Goal: Task Accomplishment & Management: Use online tool/utility

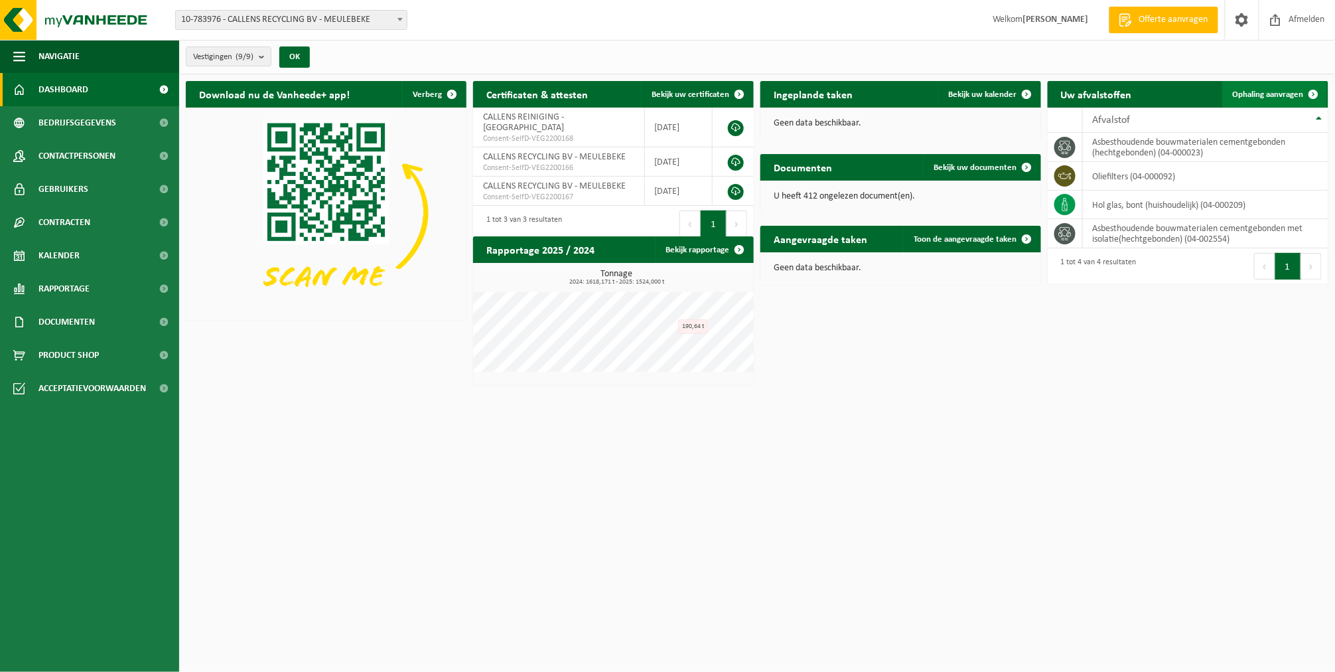
click at [1253, 90] on span "Ophaling aanvragen" at bounding box center [1268, 94] width 71 height 9
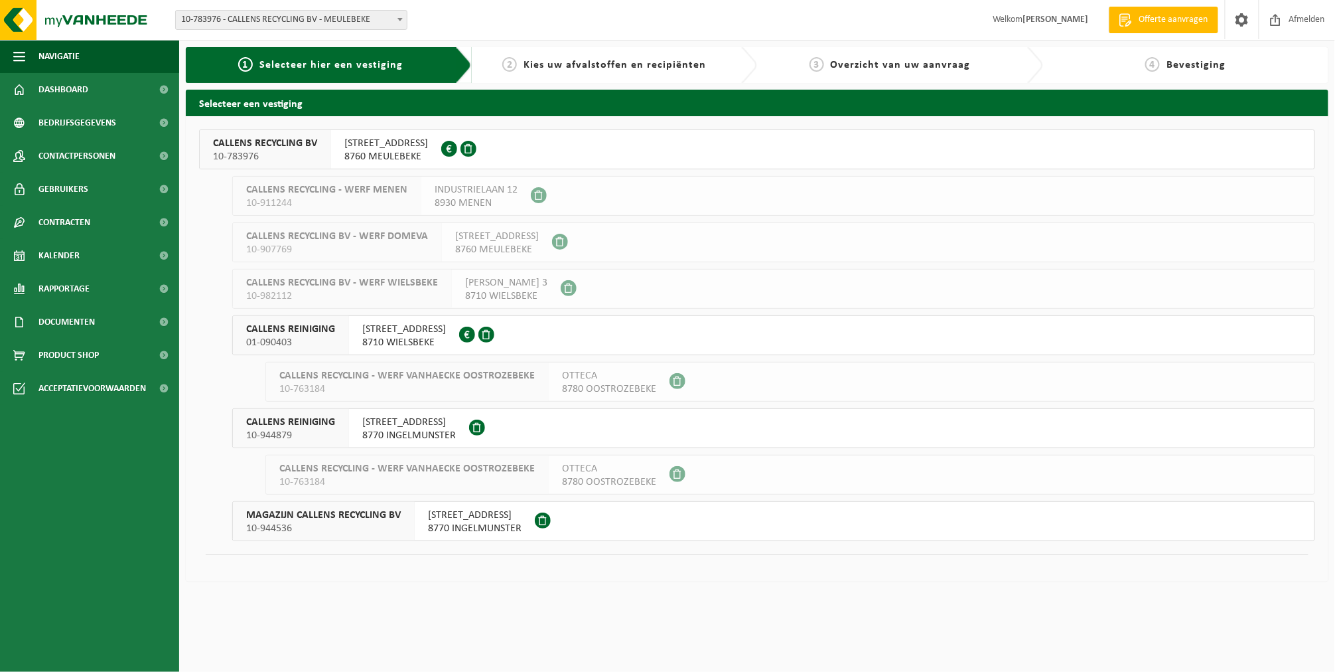
click at [353, 143] on span "SPILLEBOSSTRAAT 1" at bounding box center [386, 143] width 84 height 13
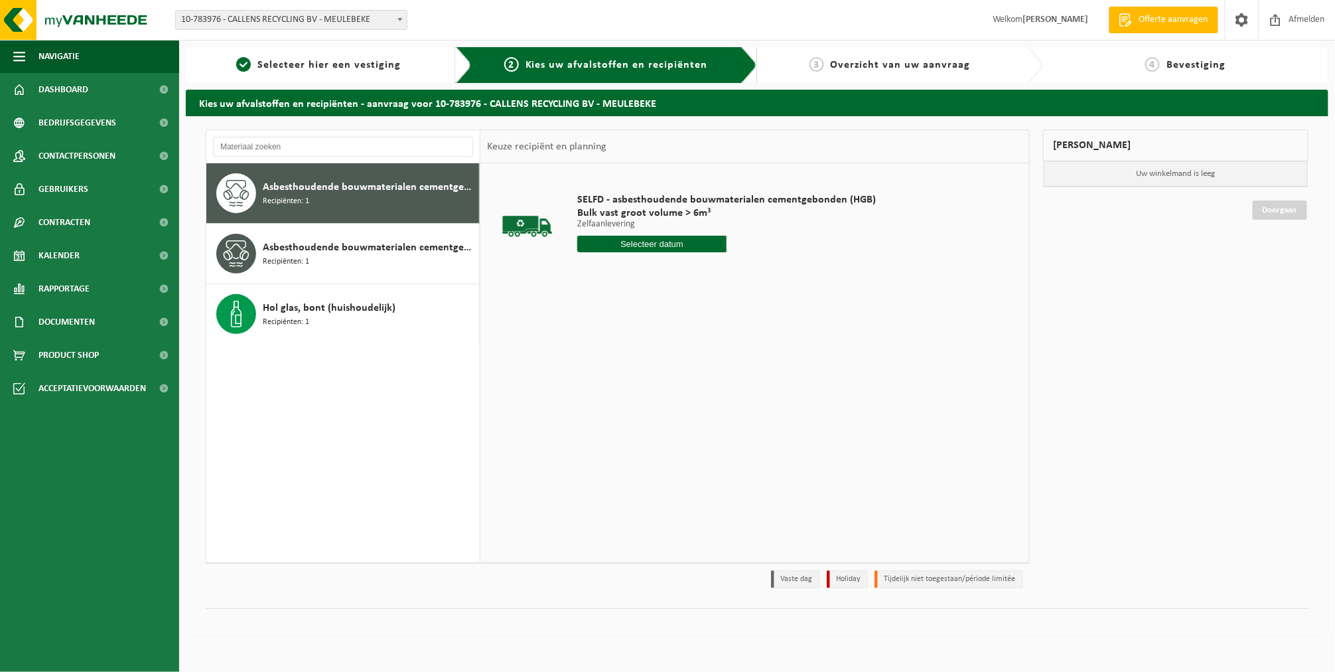
click at [652, 242] on input "text" at bounding box center [651, 244] width 149 height 17
click at [587, 346] on div "6" at bounding box center [589, 340] width 23 height 21
type input "Van 2025-10-06"
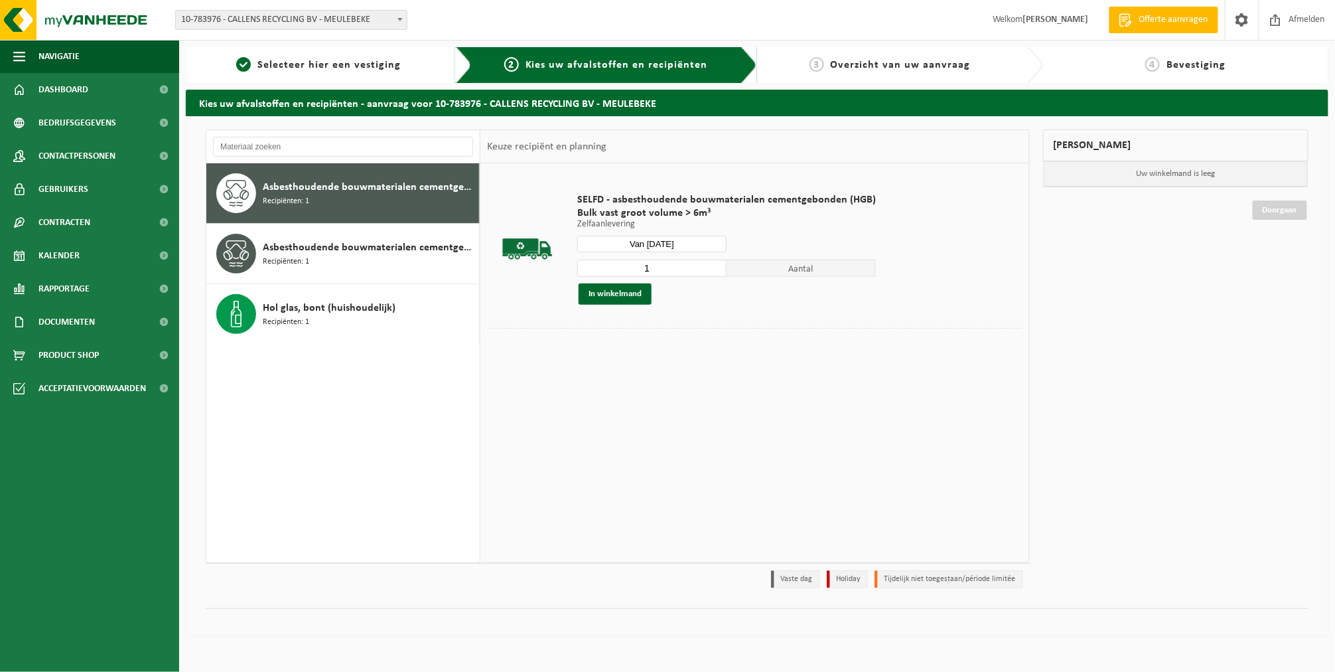
click at [605, 282] on div "1 Aantal In winkelmand" at bounding box center [726, 282] width 299 height 46
click at [606, 289] on button "In winkelmand" at bounding box center [615, 293] width 73 height 21
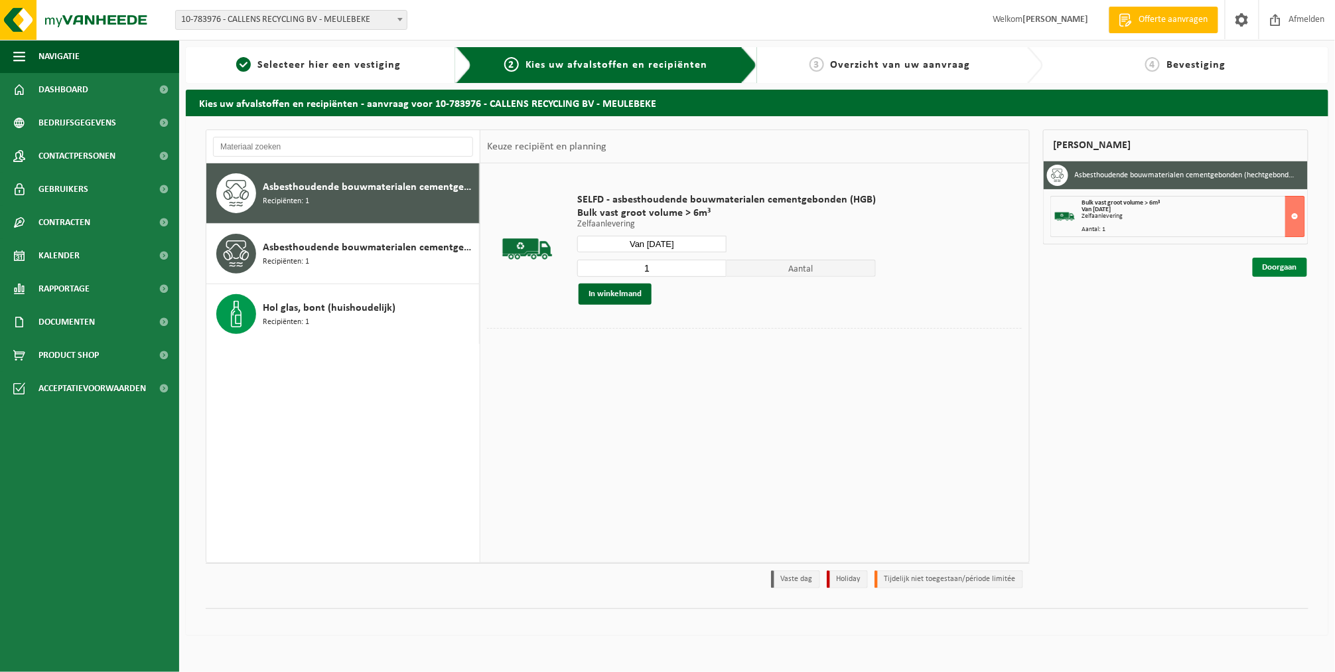
click at [1274, 262] on link "Doorgaan" at bounding box center [1280, 266] width 54 height 19
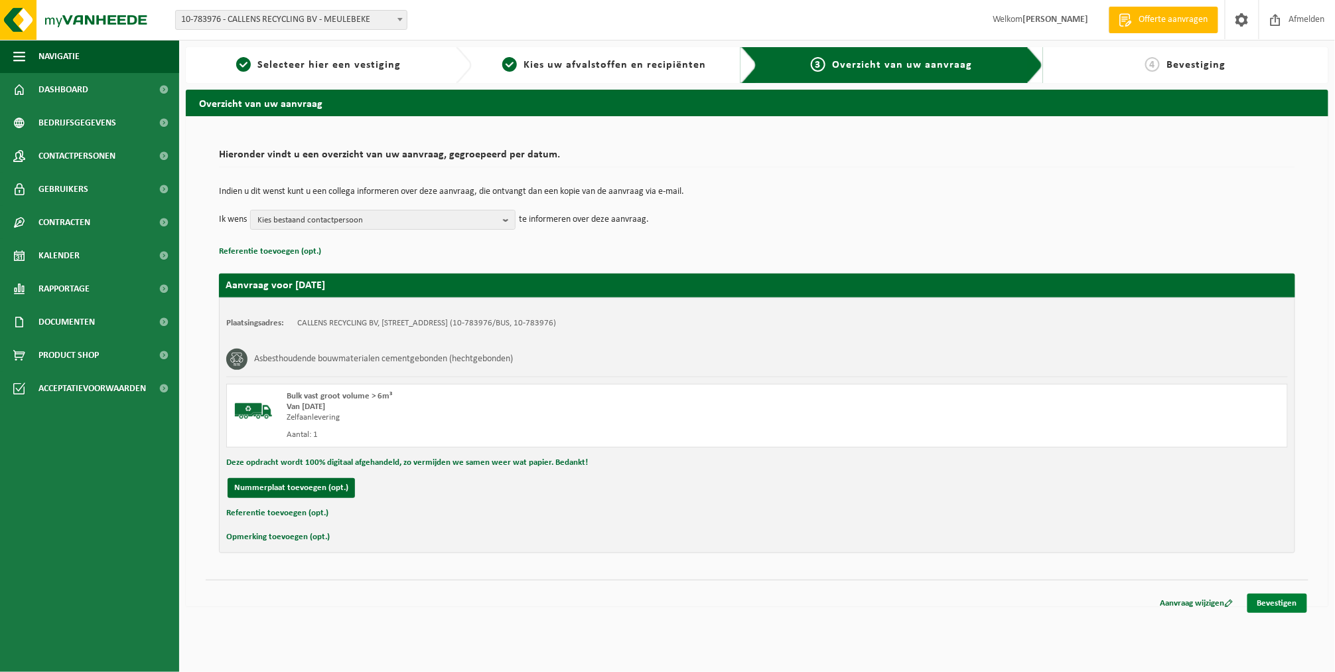
click at [1261, 601] on link "Bevestigen" at bounding box center [1277, 602] width 60 height 19
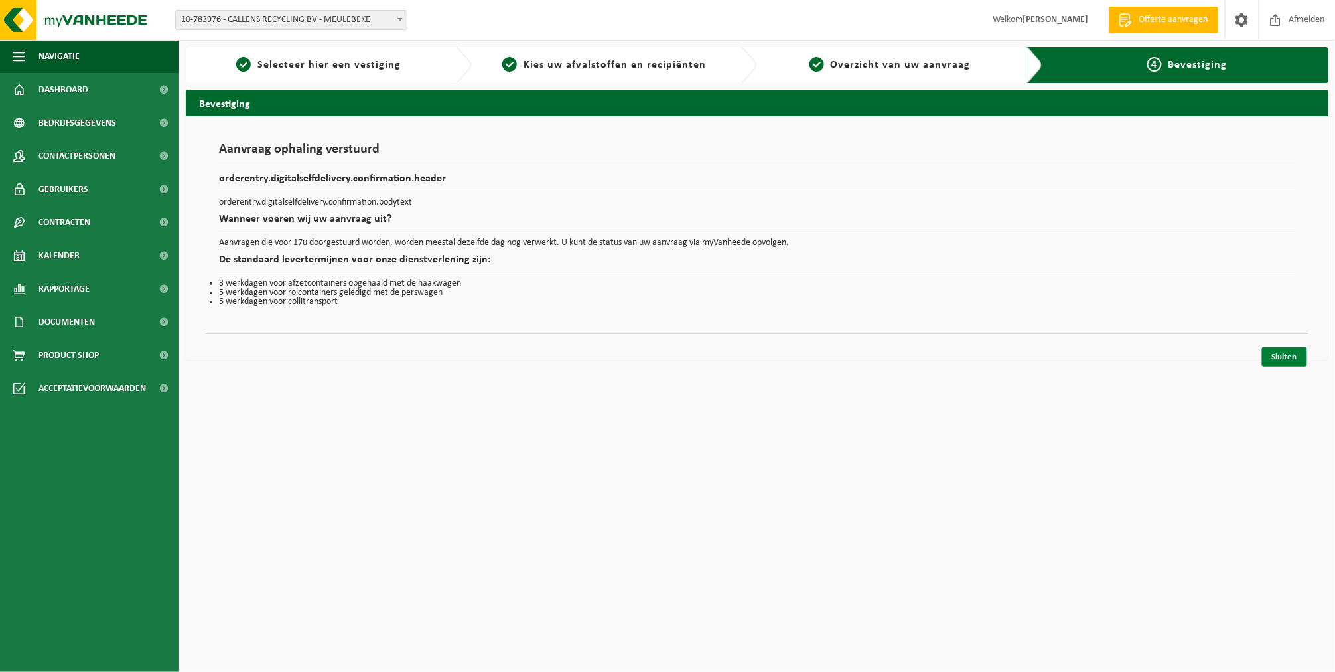
click at [1269, 352] on link "Sluiten" at bounding box center [1284, 356] width 45 height 19
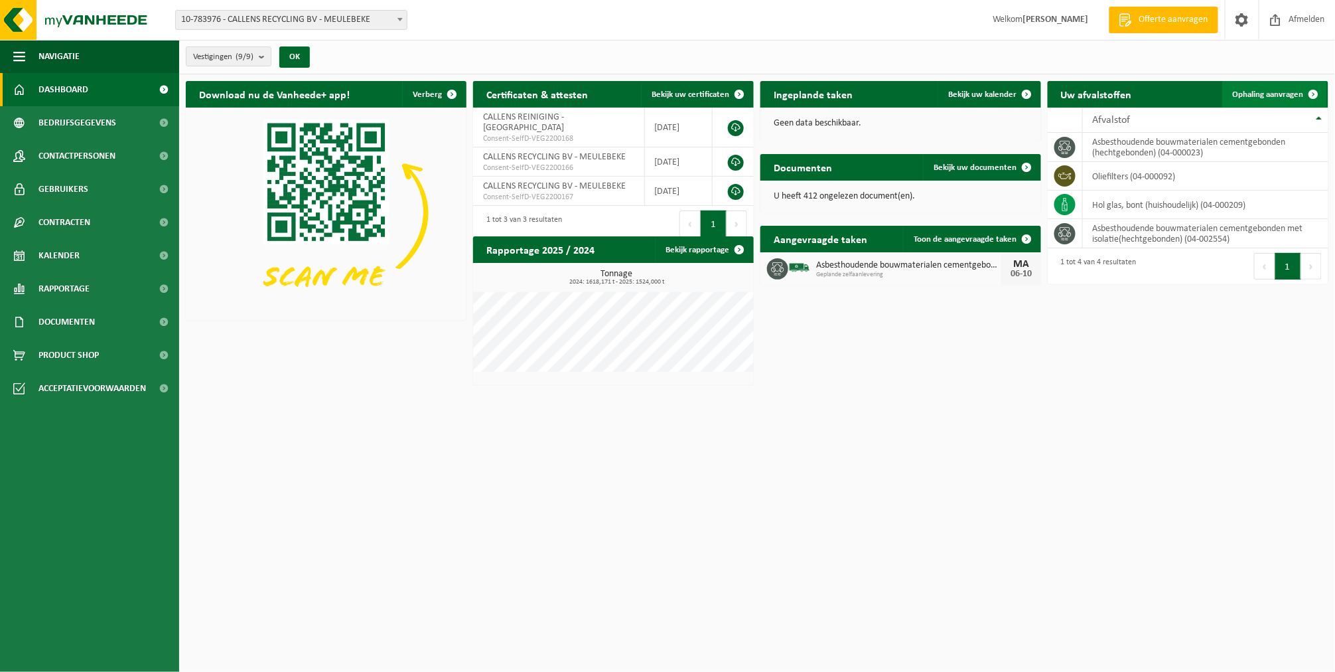
click at [1279, 92] on span "Ophaling aanvragen" at bounding box center [1268, 94] width 71 height 9
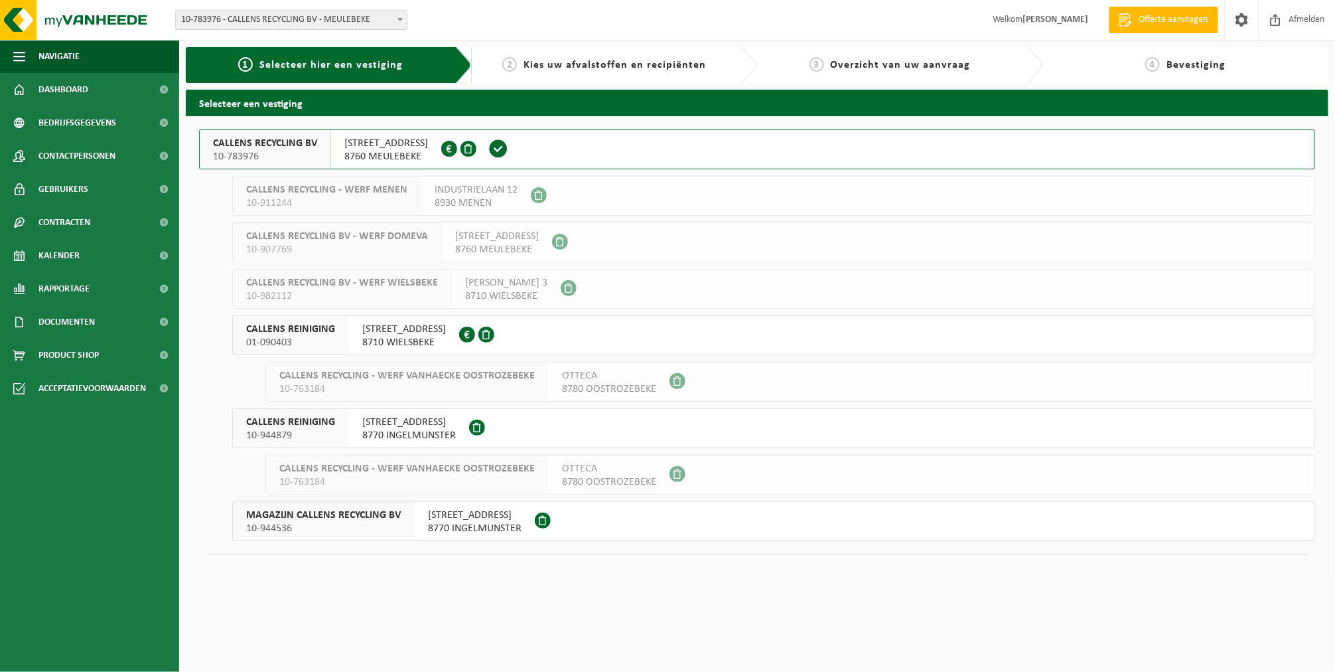
click at [362, 157] on span "8760 MEULEBEKE" at bounding box center [386, 156] width 84 height 13
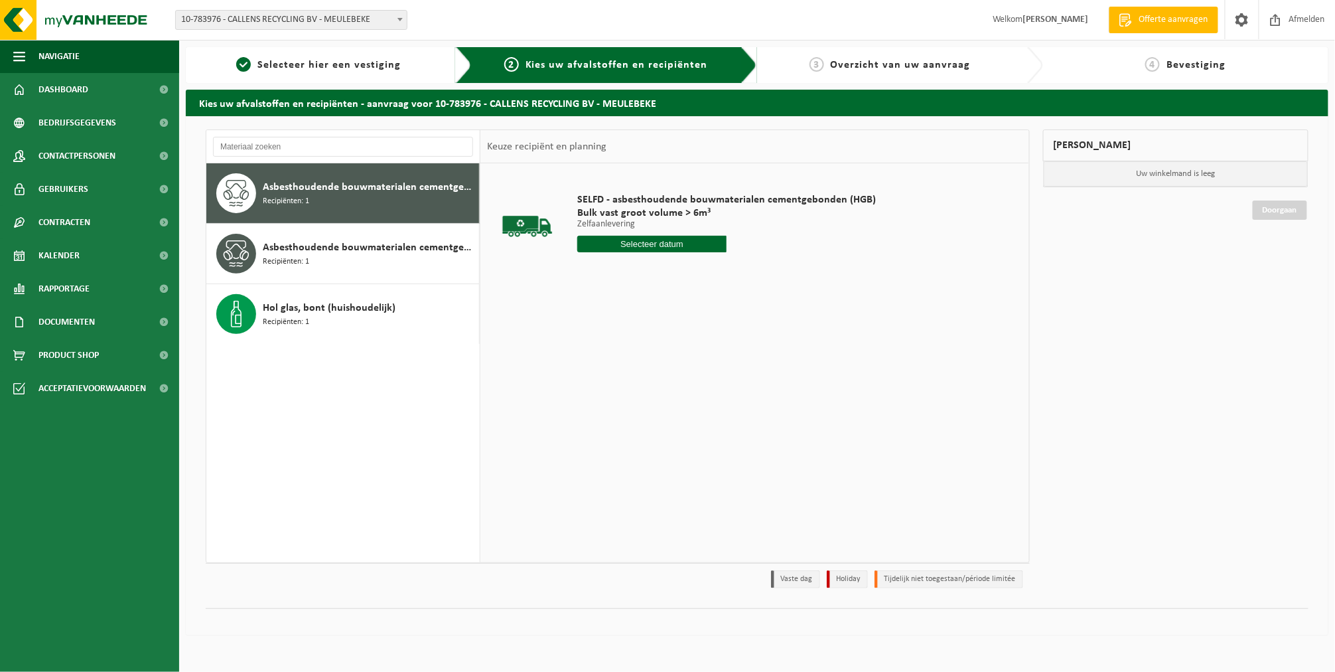
click at [604, 245] on input "text" at bounding box center [651, 244] width 149 height 17
click at [579, 335] on div "6" at bounding box center [589, 340] width 23 height 21
type input "Van 2025-10-06"
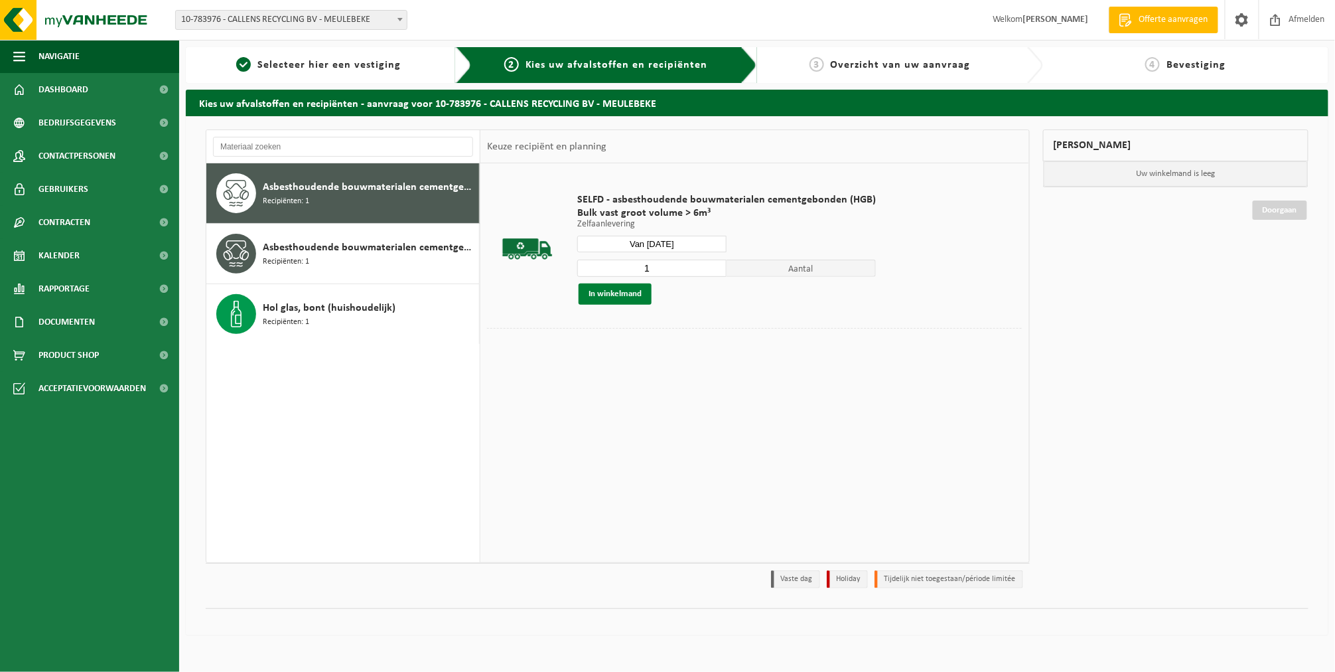
click at [601, 296] on button "In winkelmand" at bounding box center [615, 293] width 73 height 21
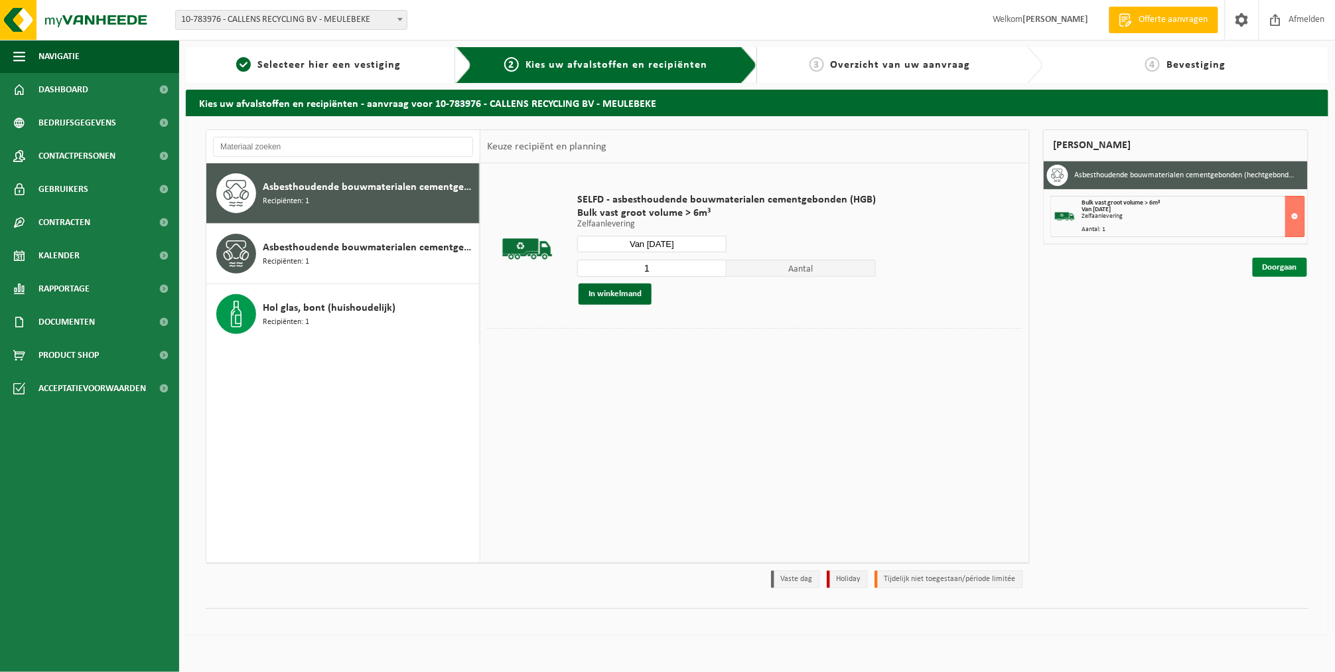
click at [1267, 257] on link "Doorgaan" at bounding box center [1280, 266] width 54 height 19
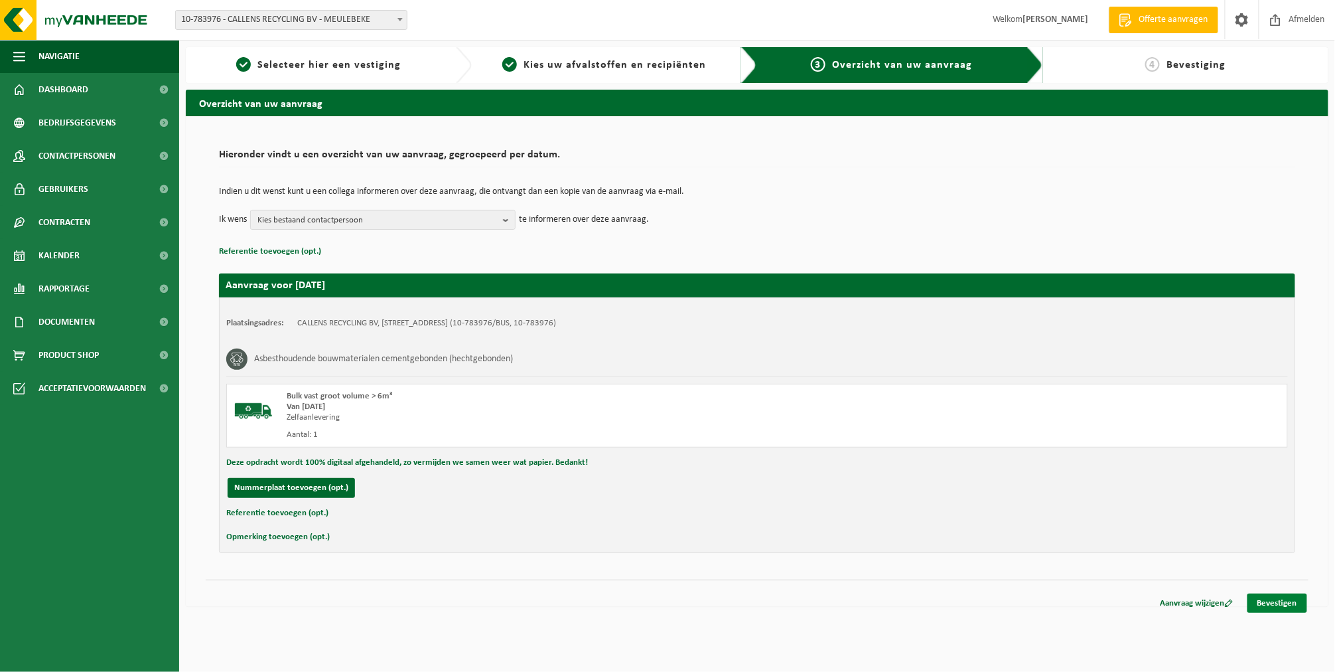
click at [1283, 604] on link "Bevestigen" at bounding box center [1277, 602] width 60 height 19
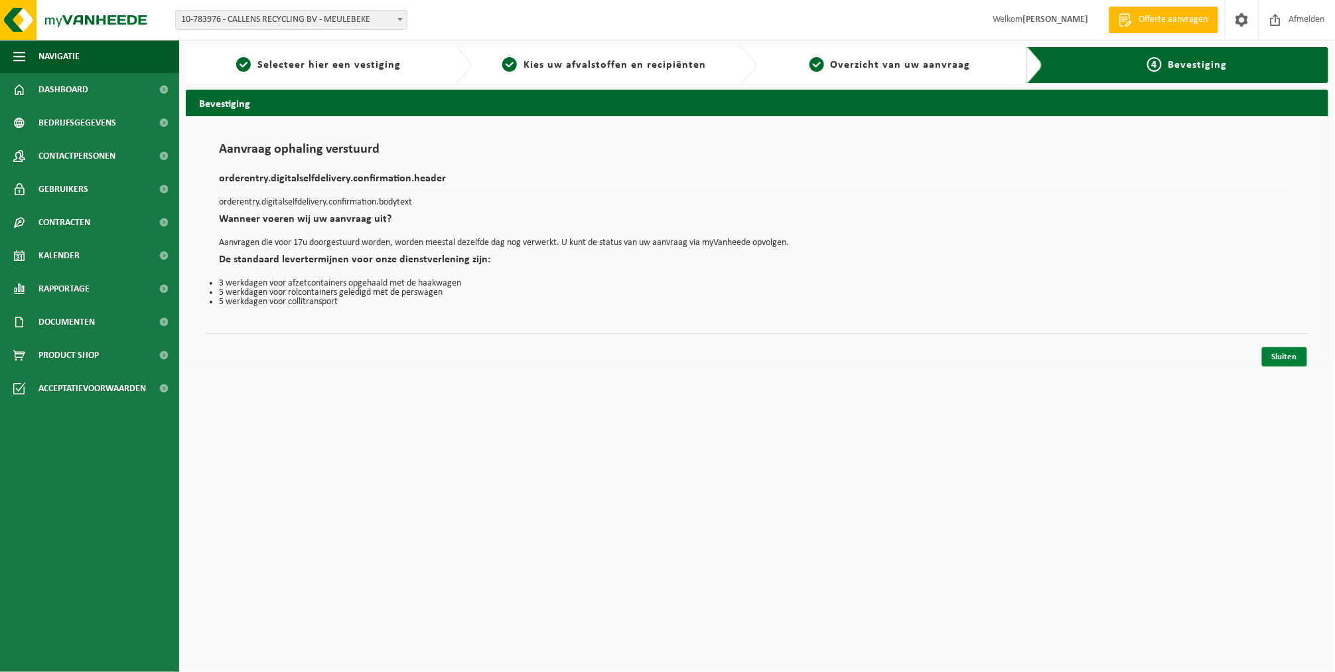
click at [1285, 354] on link "Sluiten" at bounding box center [1284, 356] width 45 height 19
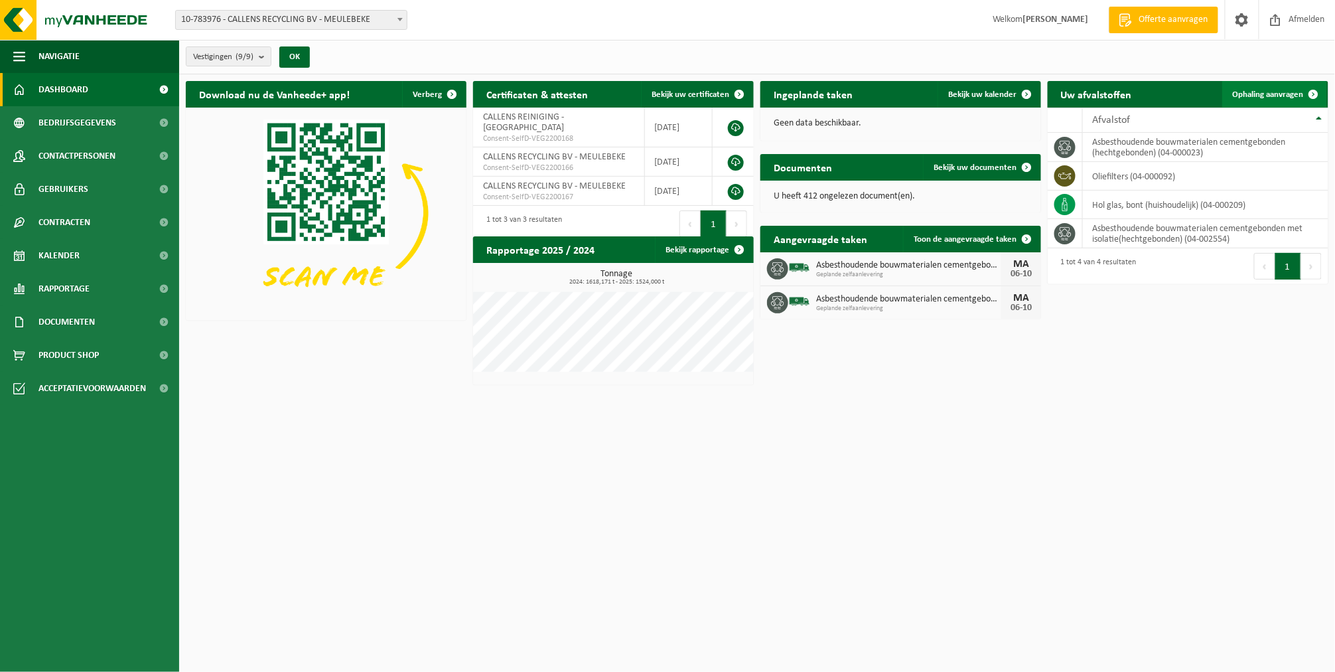
click at [1244, 98] on span "Ophaling aanvragen" at bounding box center [1268, 94] width 71 height 9
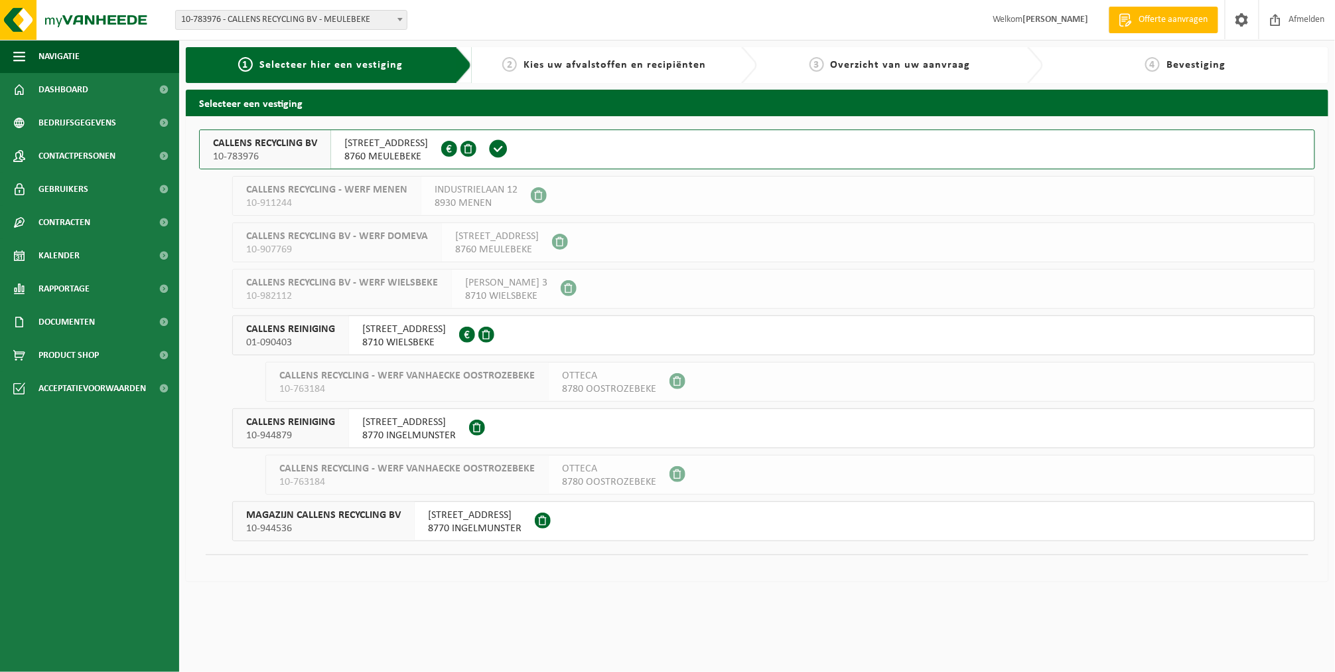
click at [275, 147] on span "CALLENS RECYCLING BV" at bounding box center [265, 143] width 104 height 13
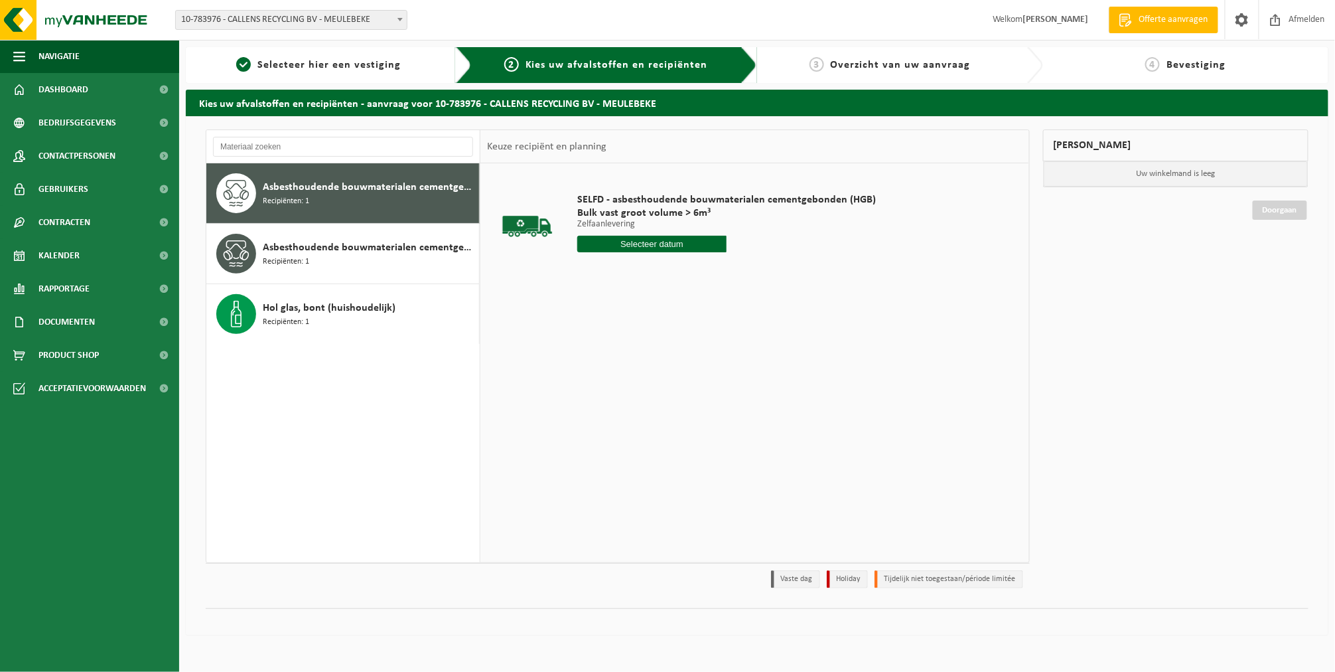
click at [617, 253] on div "SELFD - asbesthoudende bouwmaterialen cementgebonden (HGB) Bulk vast groot volu…" at bounding box center [727, 226] width 312 height 92
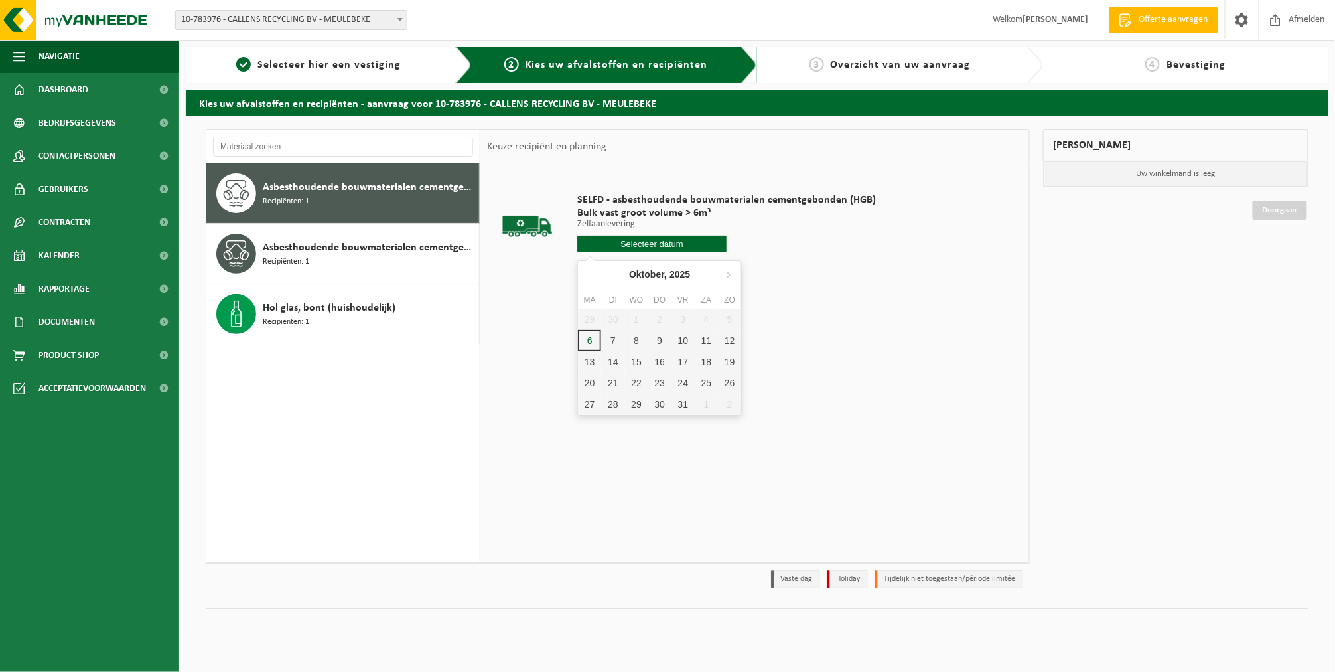
click at [627, 243] on input "text" at bounding box center [651, 244] width 149 height 17
click at [588, 336] on div "6" at bounding box center [589, 340] width 23 height 21
type input "Van [DATE]"
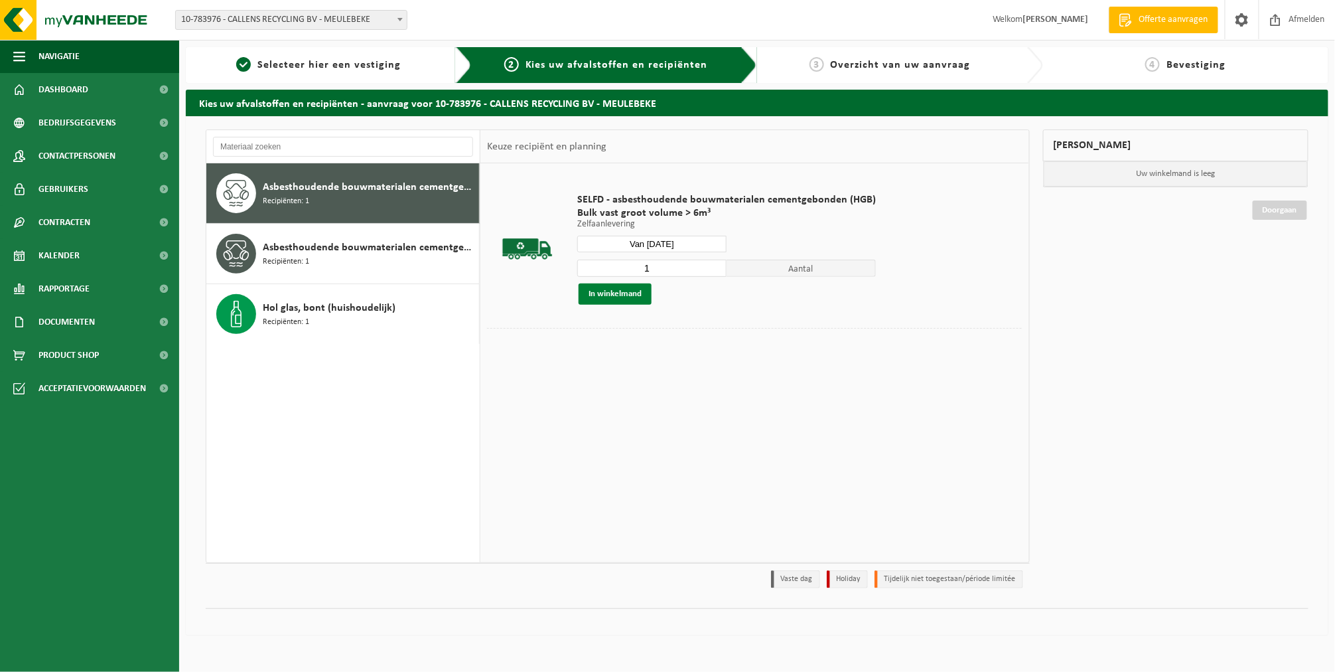
click at [628, 292] on button "In winkelmand" at bounding box center [615, 293] width 73 height 21
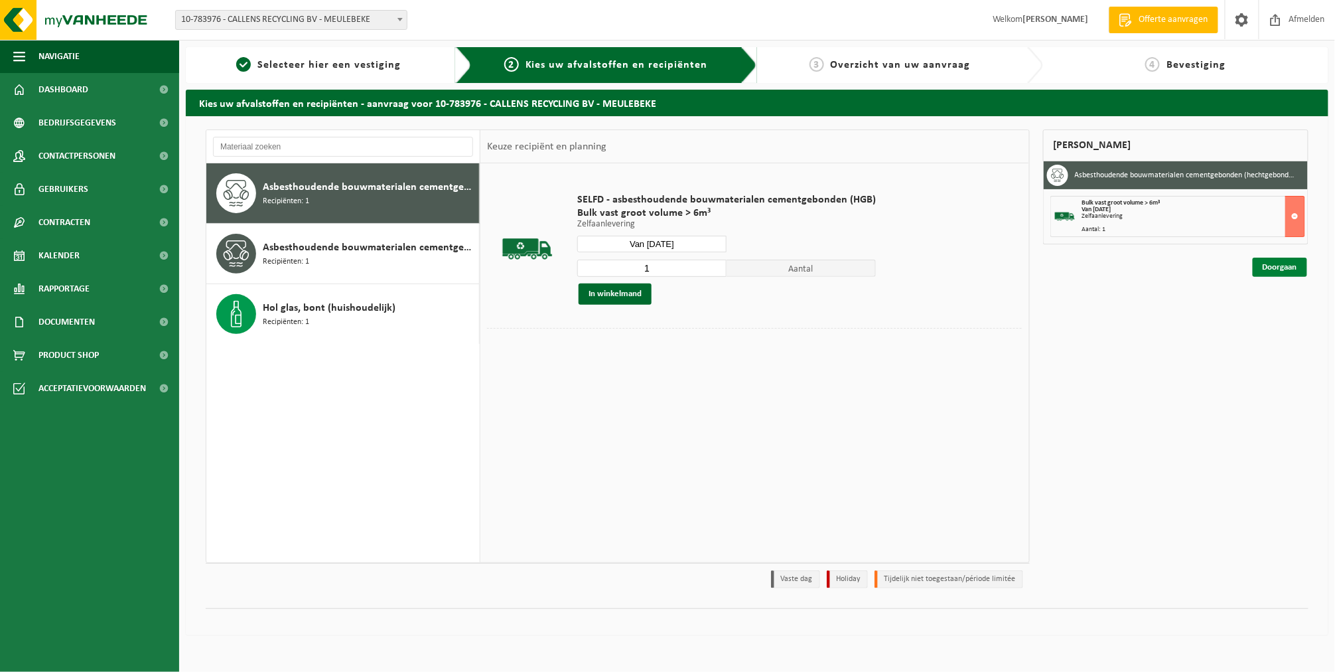
click at [1263, 263] on link "Doorgaan" at bounding box center [1280, 266] width 54 height 19
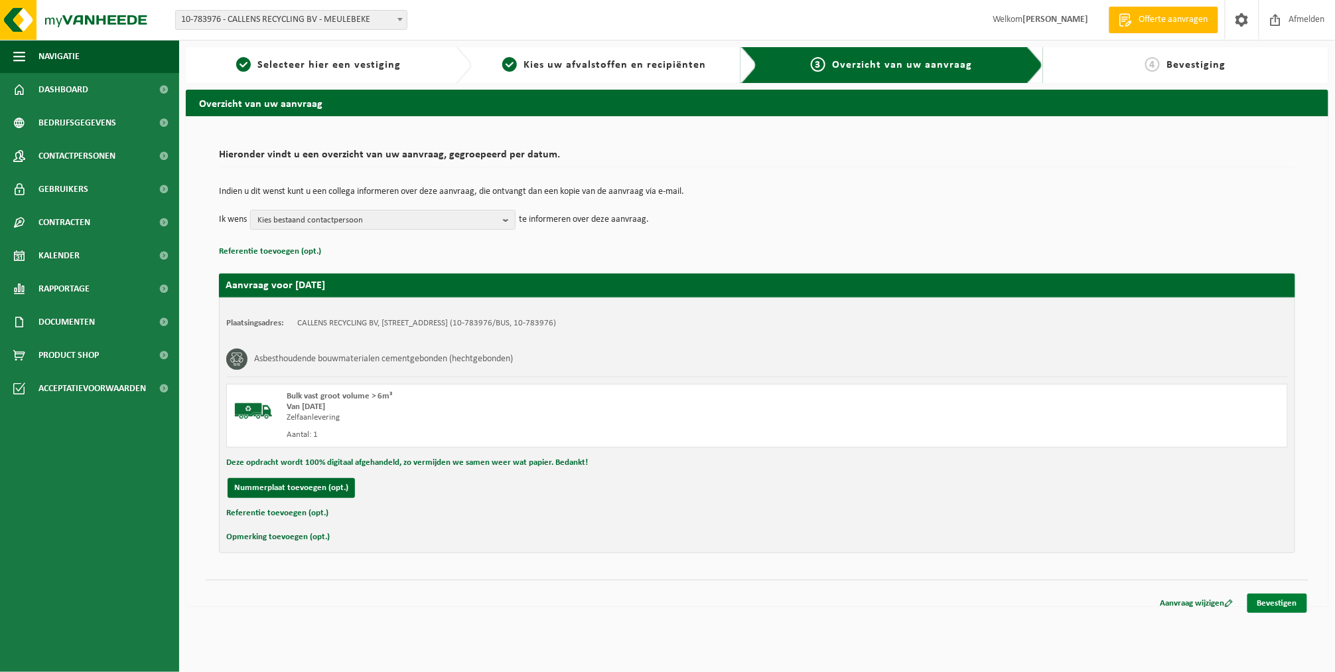
click at [1270, 605] on link "Bevestigen" at bounding box center [1277, 602] width 60 height 19
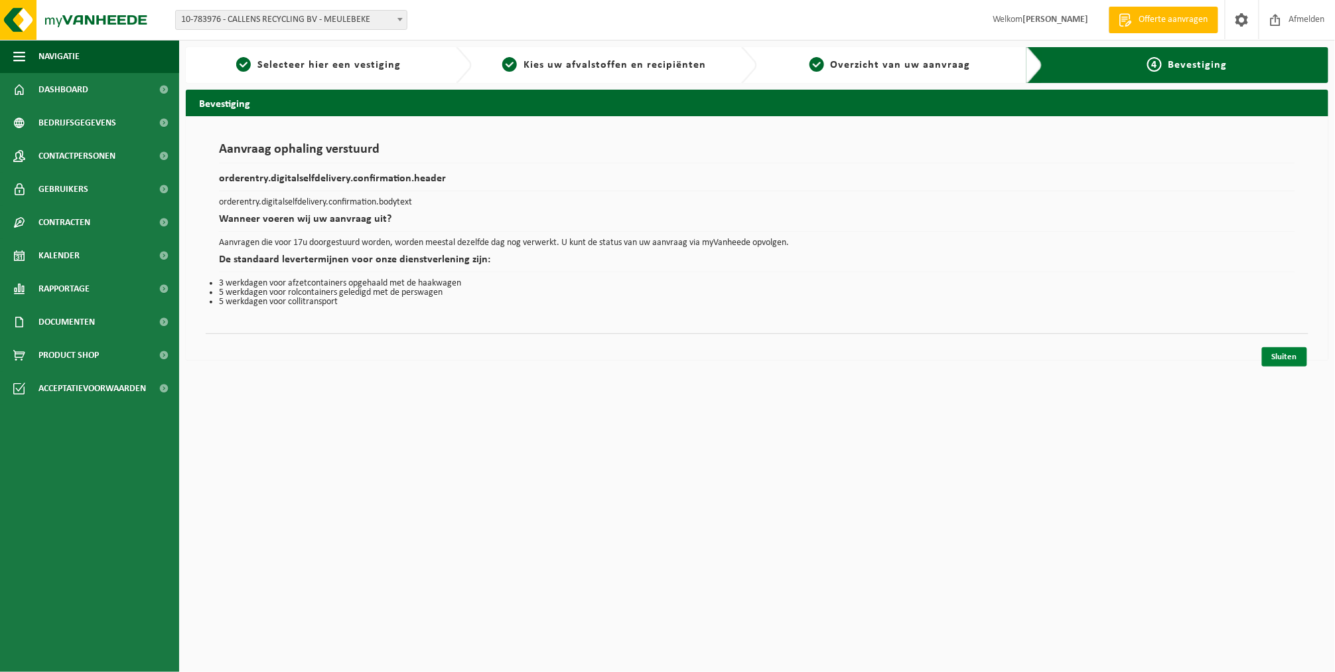
click at [1285, 354] on link "Sluiten" at bounding box center [1284, 356] width 45 height 19
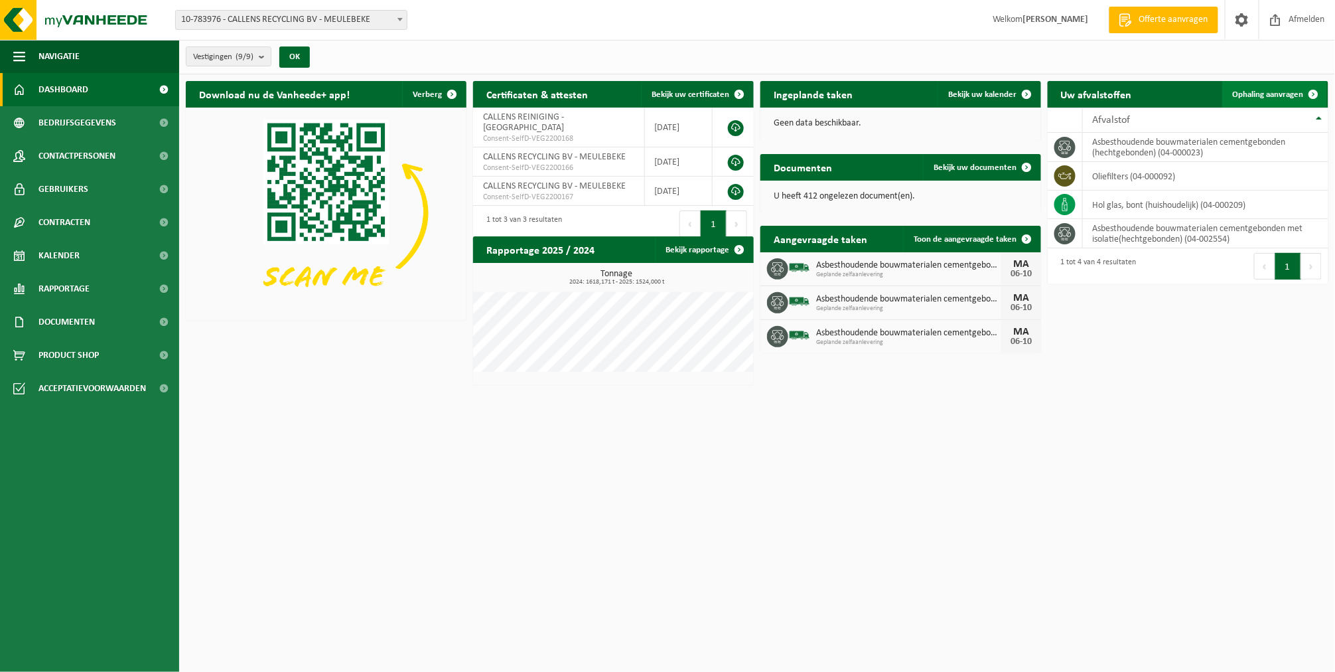
click at [1295, 92] on span "Ophaling aanvragen" at bounding box center [1268, 94] width 71 height 9
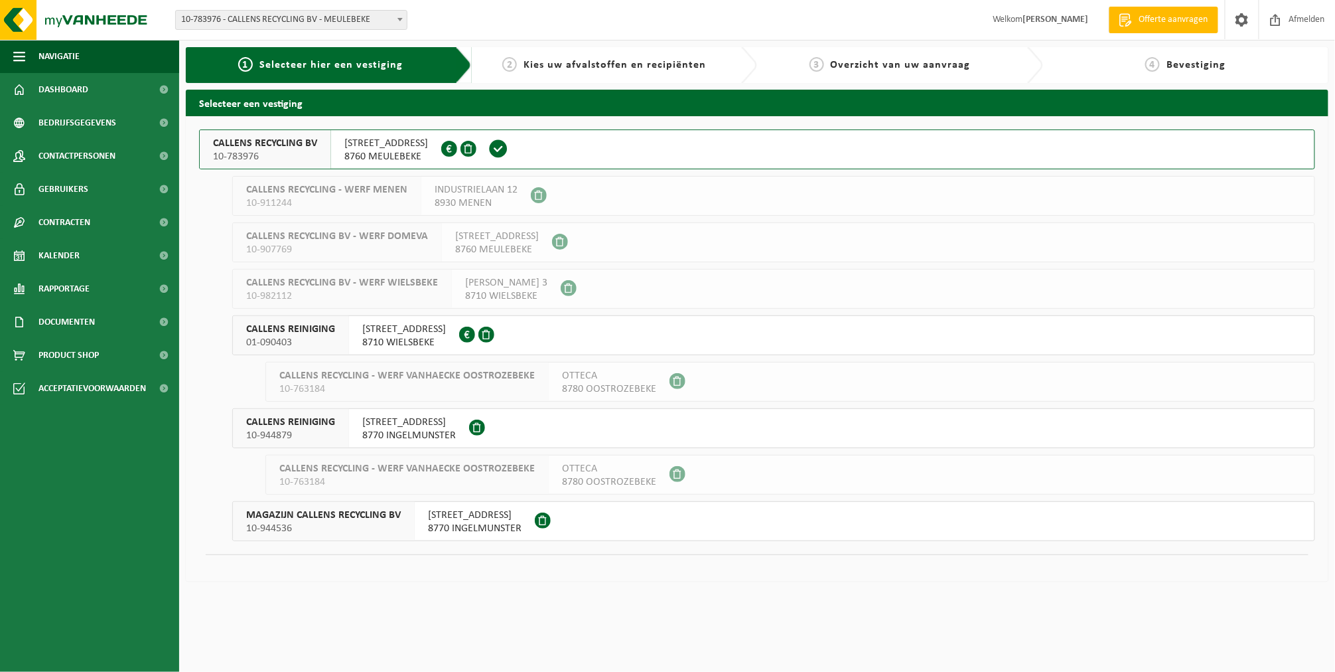
click at [364, 154] on span "8760 MEULEBEKE" at bounding box center [386, 156] width 84 height 13
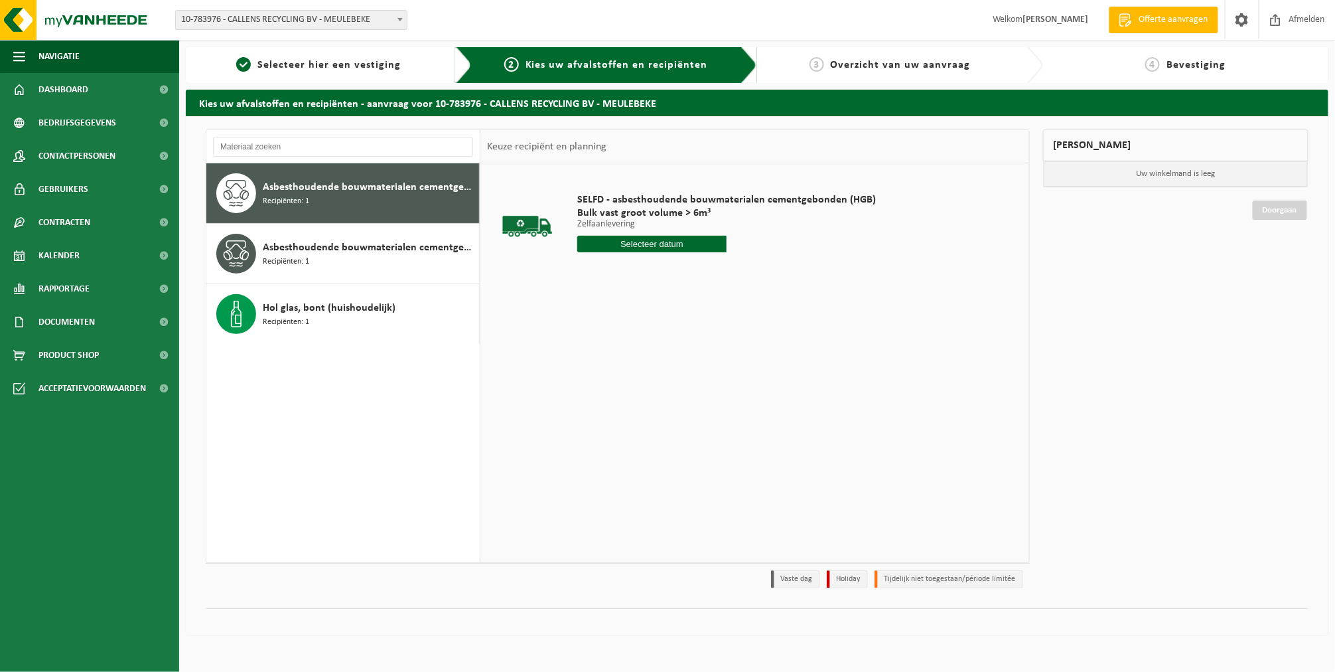
click at [660, 244] on input "text" at bounding box center [651, 244] width 149 height 17
click at [596, 342] on div "6" at bounding box center [589, 340] width 23 height 21
type input "Van [DATE]"
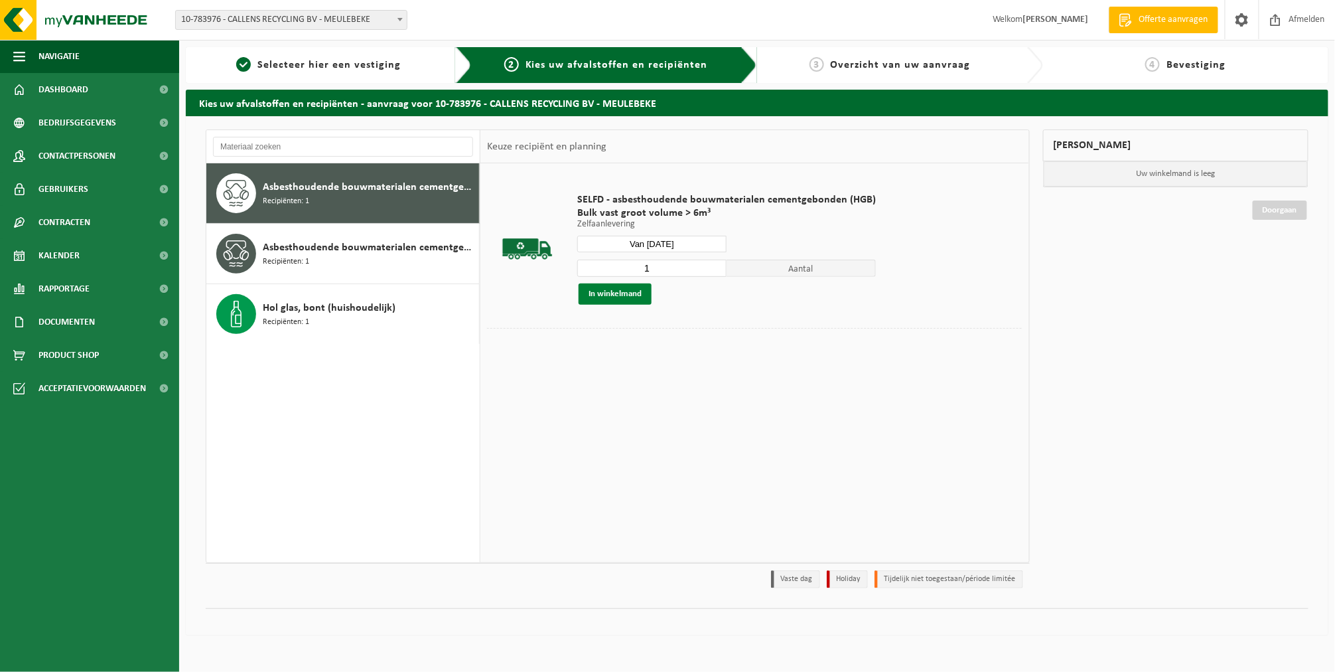
click at [626, 292] on button "In winkelmand" at bounding box center [615, 293] width 73 height 21
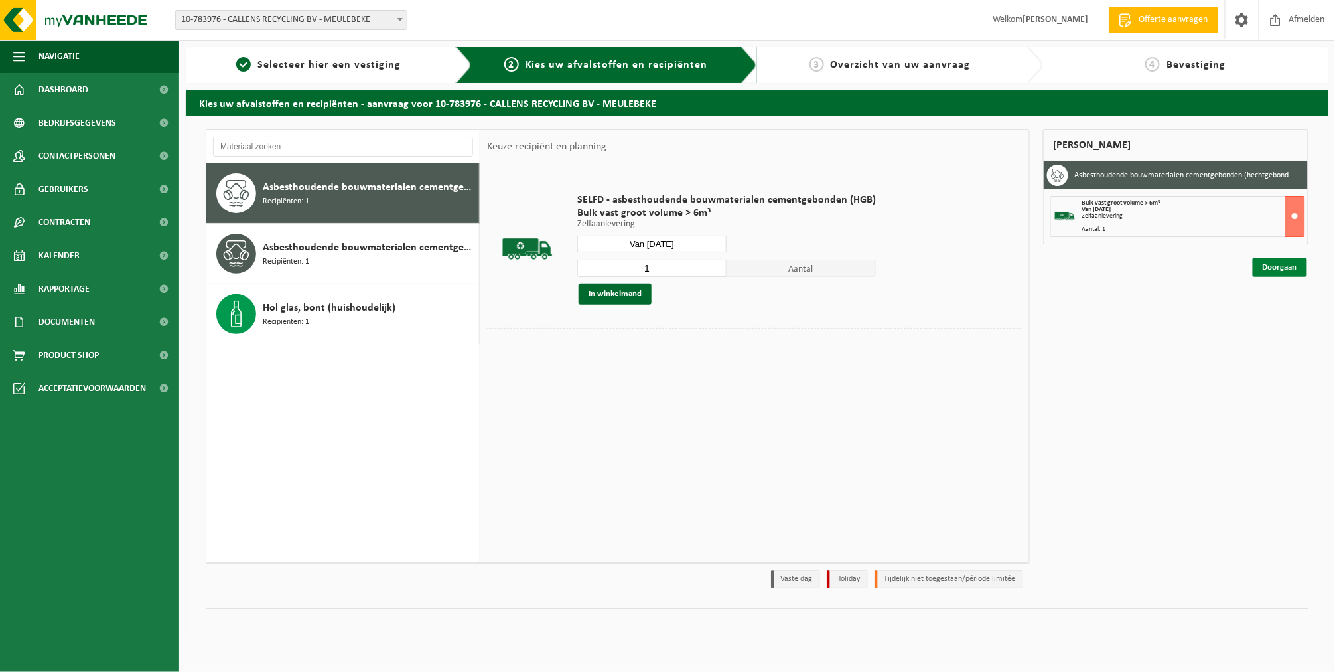
click at [1269, 263] on link "Doorgaan" at bounding box center [1280, 266] width 54 height 19
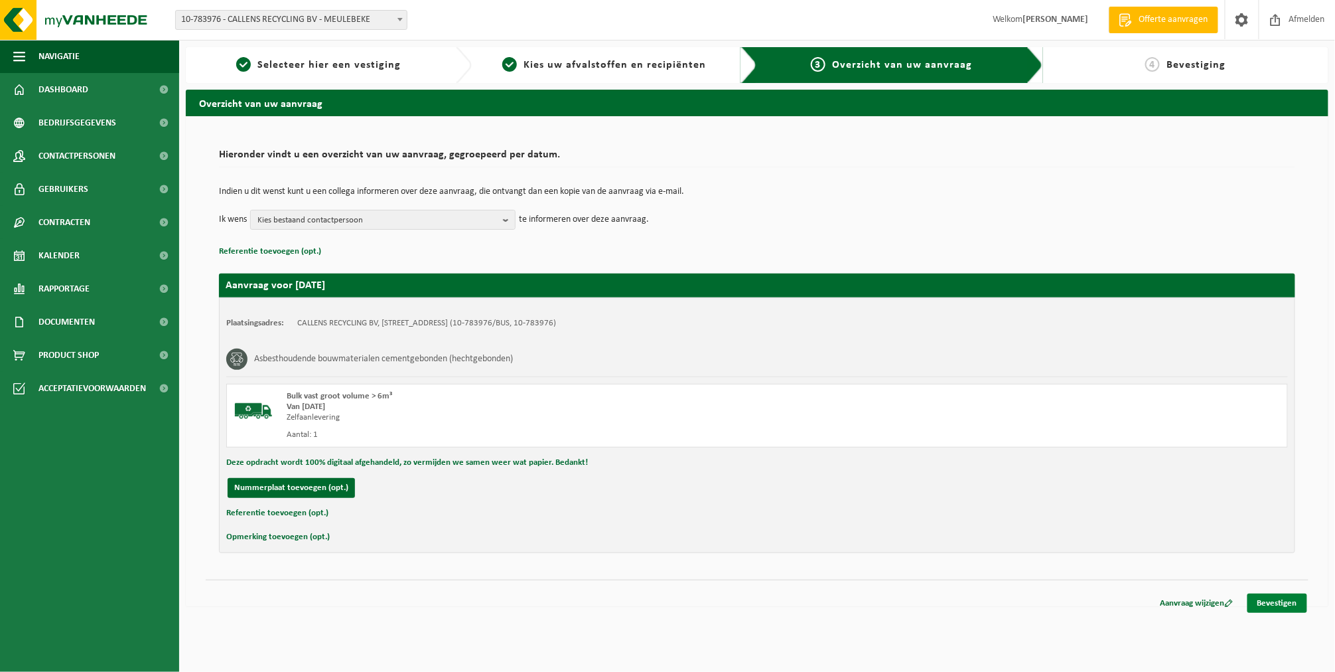
click at [1282, 599] on link "Bevestigen" at bounding box center [1277, 602] width 60 height 19
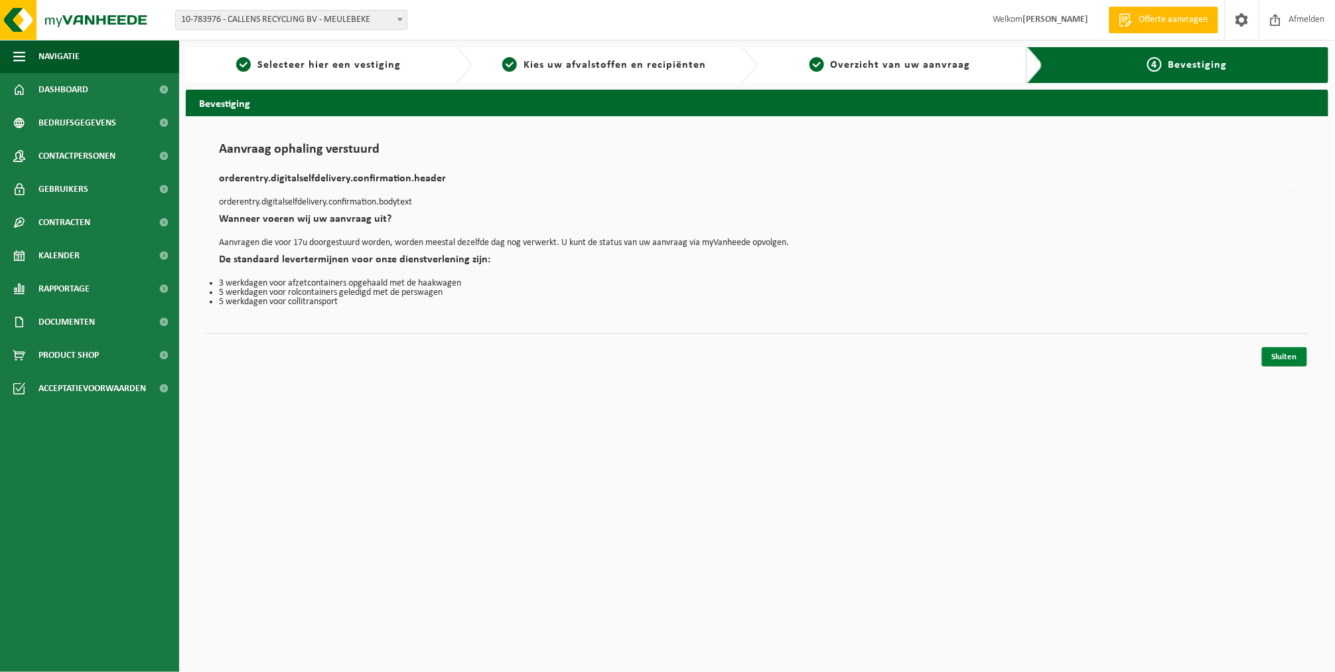
click at [1271, 350] on link "Sluiten" at bounding box center [1284, 356] width 45 height 19
